Goal: Task Accomplishment & Management: Manage account settings

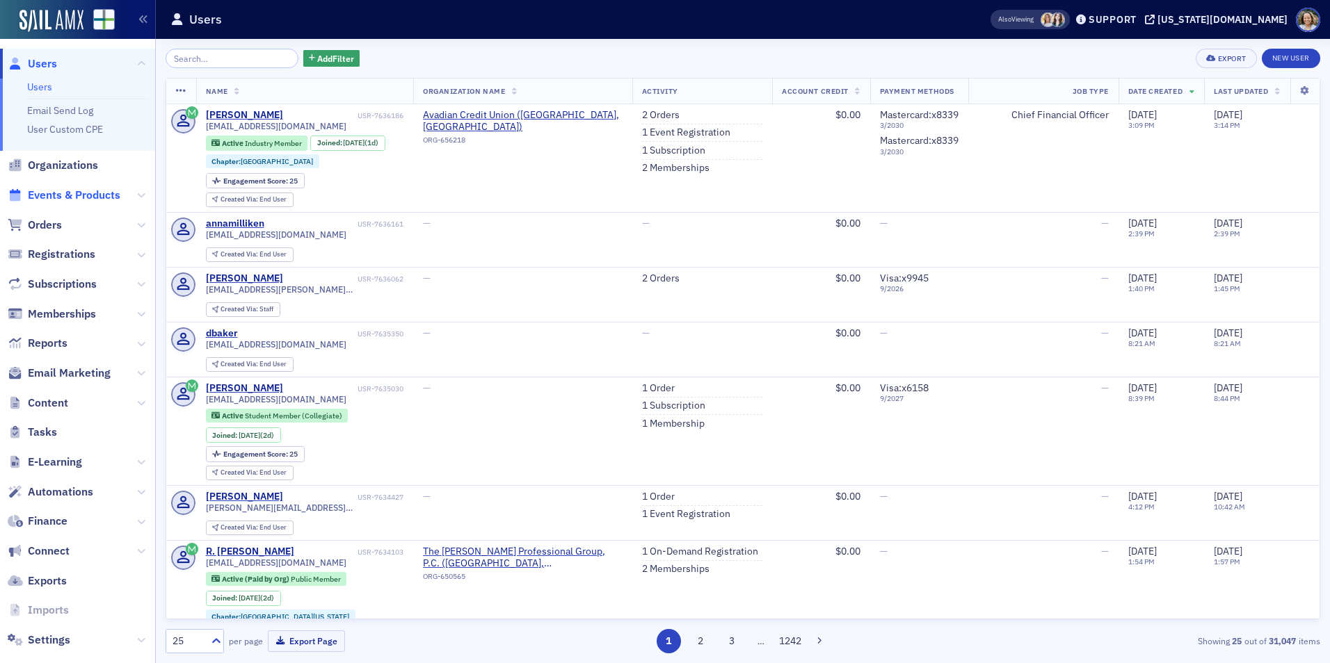
click at [43, 191] on span "Events & Products" at bounding box center [74, 195] width 92 height 15
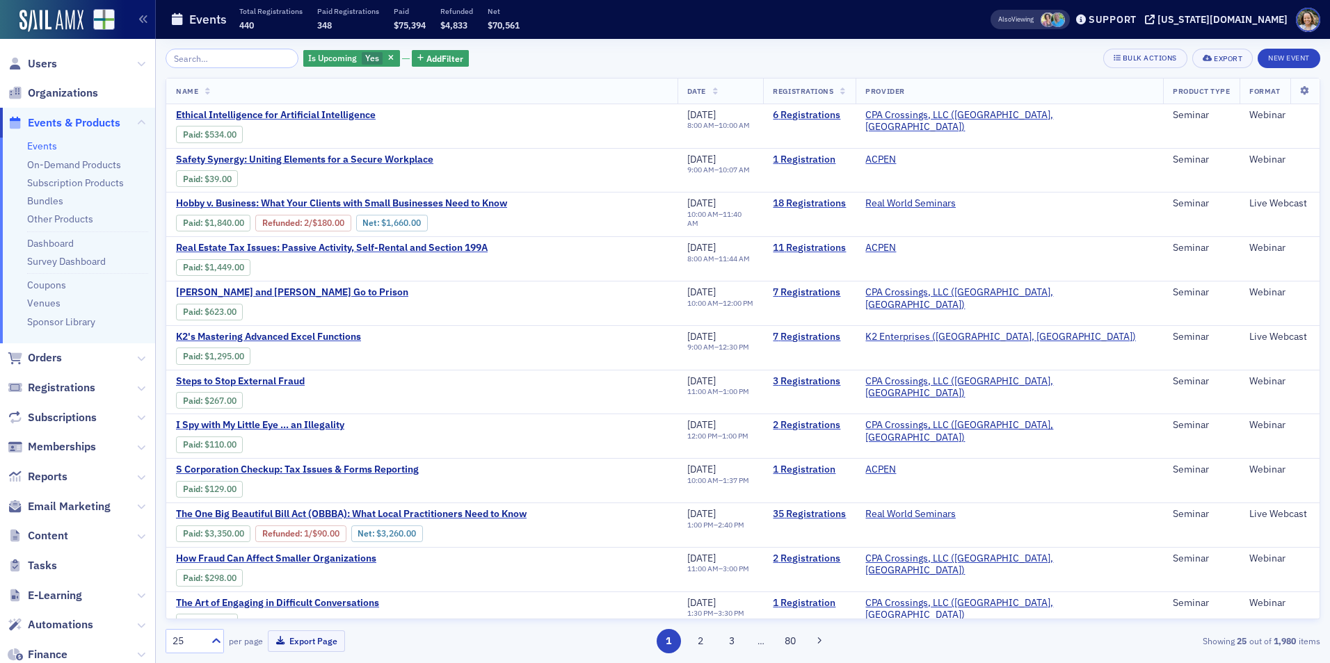
click at [244, 61] on input "search" at bounding box center [232, 58] width 133 height 19
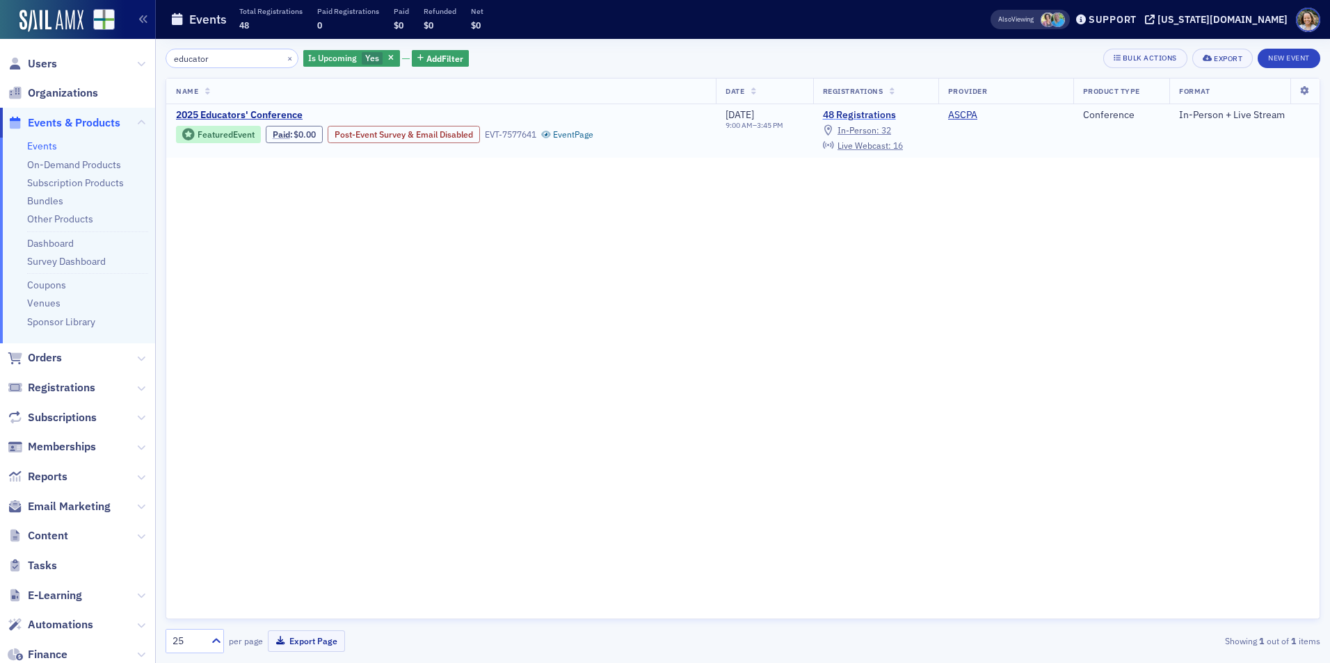
type input "educator"
click at [878, 112] on link "48 Registrations" at bounding box center [876, 115] width 106 height 13
